Goal: Entertainment & Leisure: Consume media (video, audio)

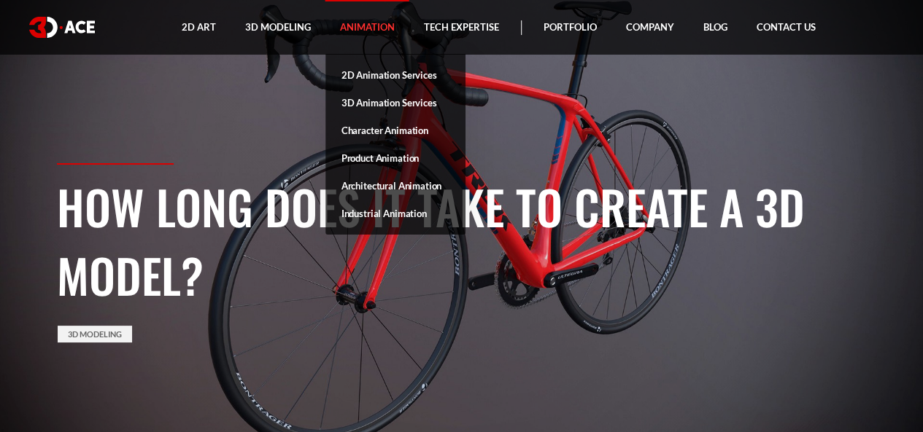
click at [357, 20] on link "Animation" at bounding box center [367, 27] width 84 height 55
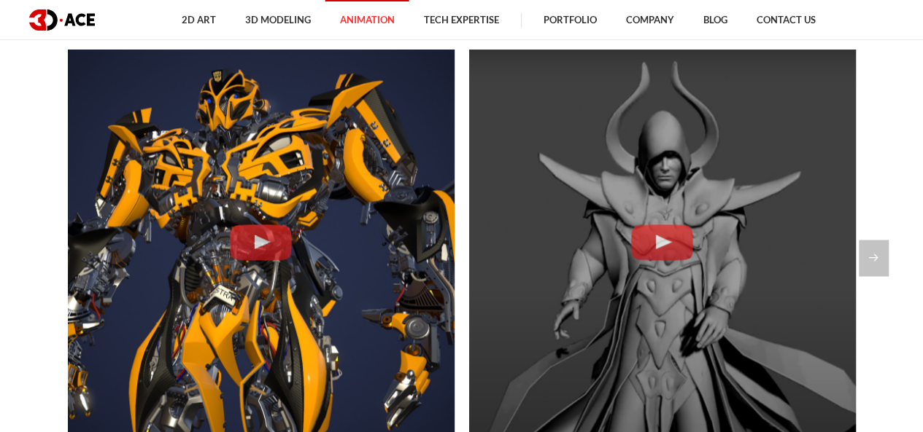
scroll to position [1138, 0]
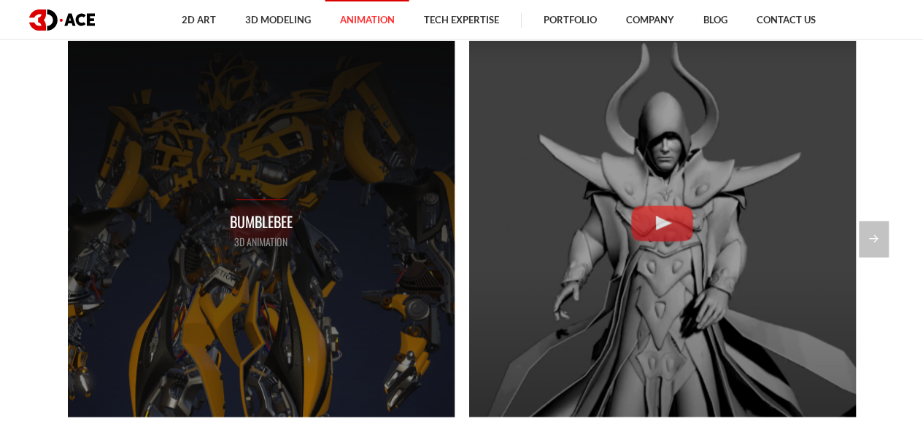
click at [305, 202] on div "Bumblebee 3D Animation" at bounding box center [261, 224] width 387 height 387
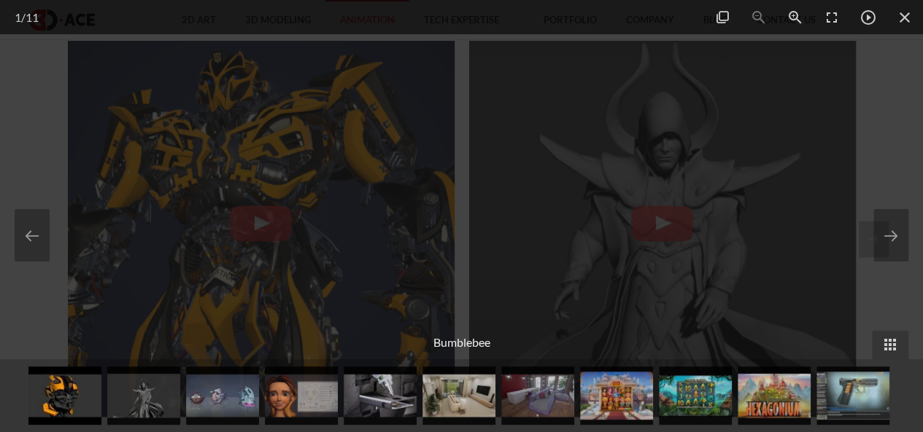
click at [620, 424] on img at bounding box center [616, 396] width 73 height 58
